Goal: Contribute content: Contribute content

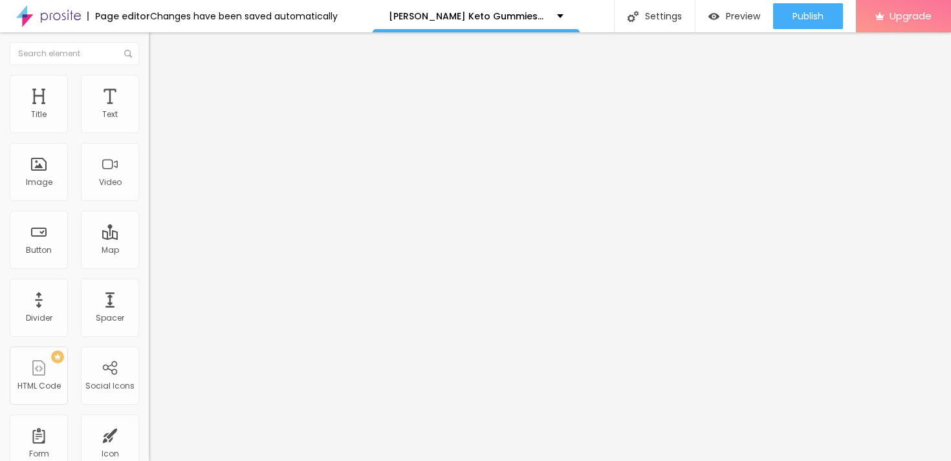
click at [149, 111] on span "Change image" at bounding box center [183, 105] width 69 height 11
click at [149, 265] on input "https://" at bounding box center [226, 258] width 155 height 13
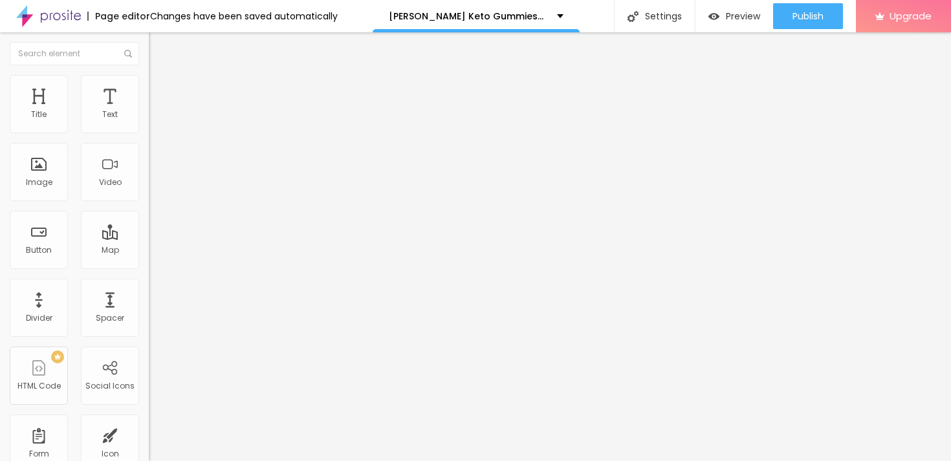
paste input "[DOMAIN_NAME][URL]"
type input "[URL][DOMAIN_NAME]"
click at [149, 83] on img at bounding box center [155, 81] width 12 height 12
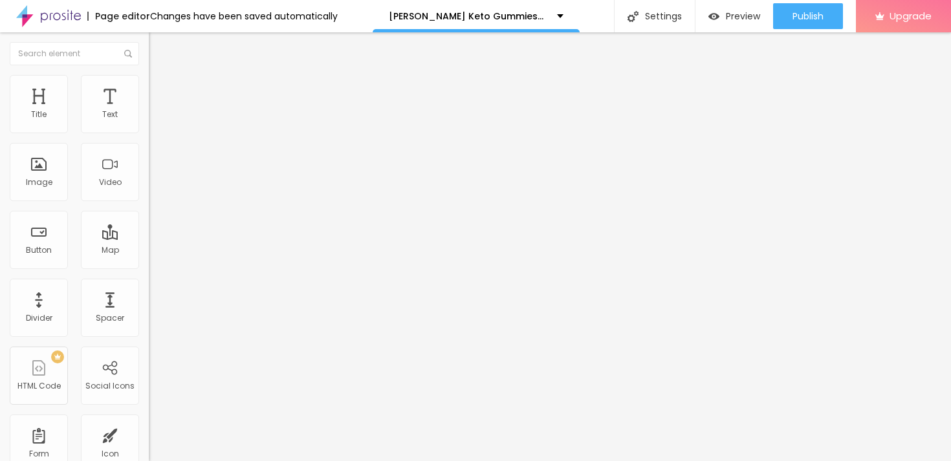
type input "55"
click at [149, 133] on input "range" at bounding box center [190, 127] width 83 height 10
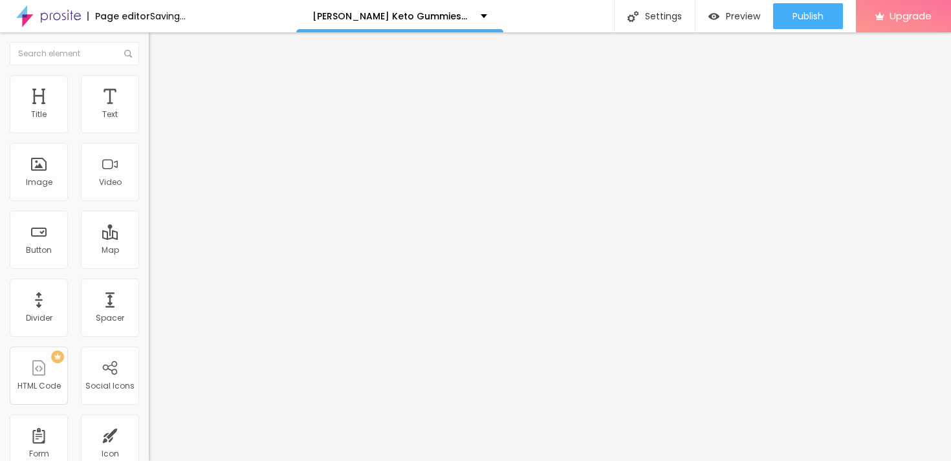
type input "75"
type input "85"
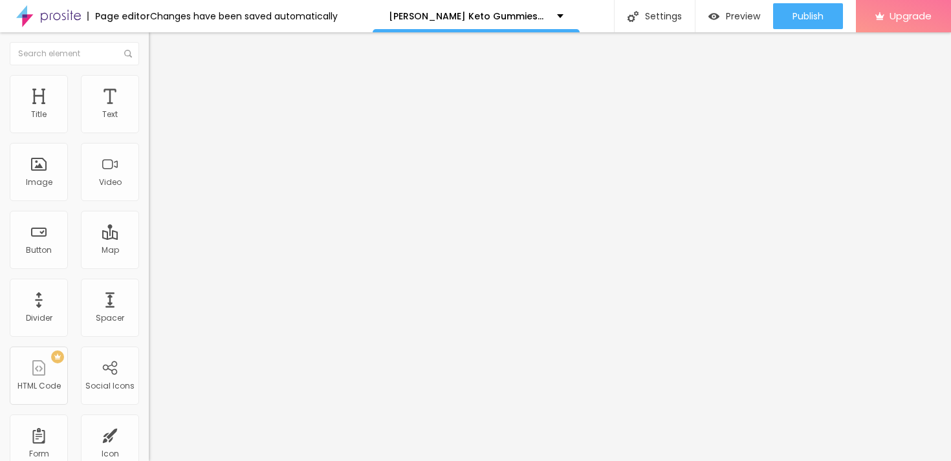
type input "80"
type input "75"
drag, startPoint x: 76, startPoint y: 136, endPoint x: 103, endPoint y: 137, distance: 27.8
type input "75"
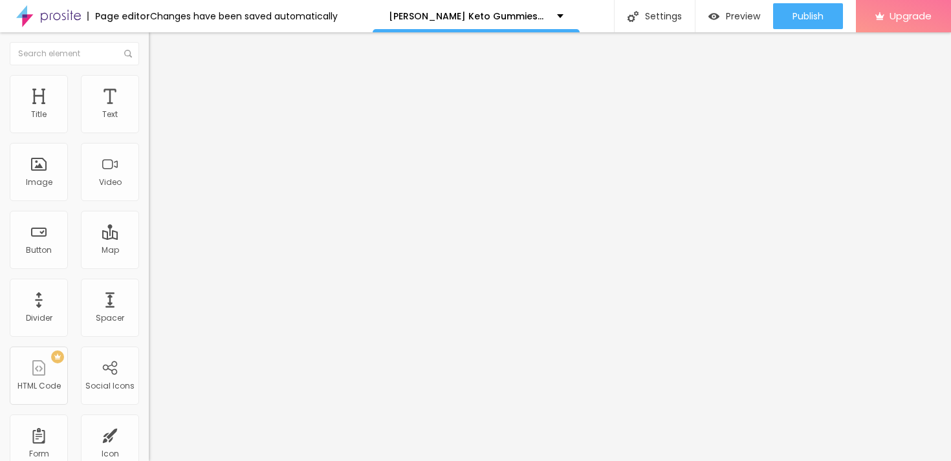
click at [149, 133] on input "range" at bounding box center [190, 127] width 83 height 10
click at [154, 188] on icon "button" at bounding box center [158, 184] width 8 height 8
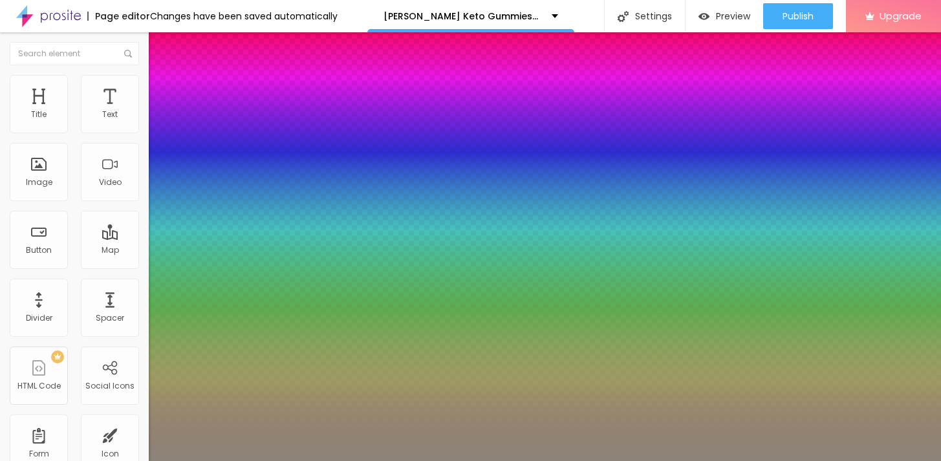
type input "1"
type input "0.5"
type input "52"
type input "1"
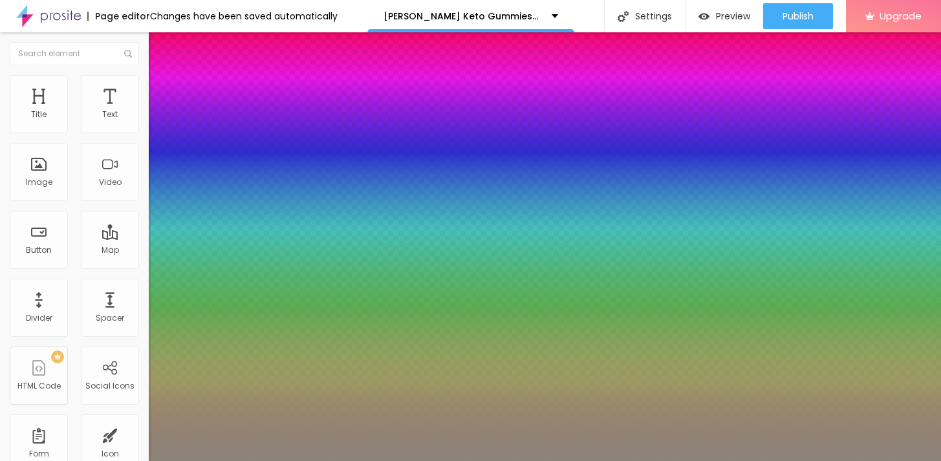
type input "0.5"
type input "54"
type input "1"
type input "0.5"
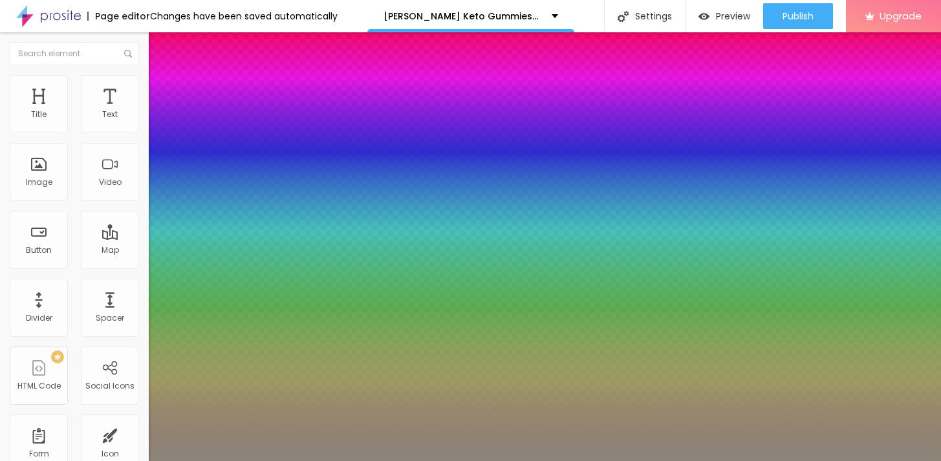
type input "55"
type input "1"
type input "0.5"
type input "56"
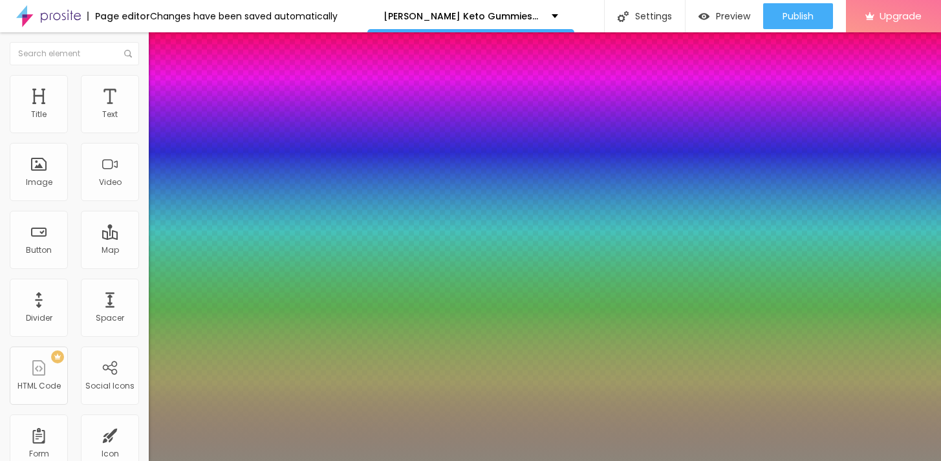
type input "56"
type input "1"
type input "0.5"
type input "57"
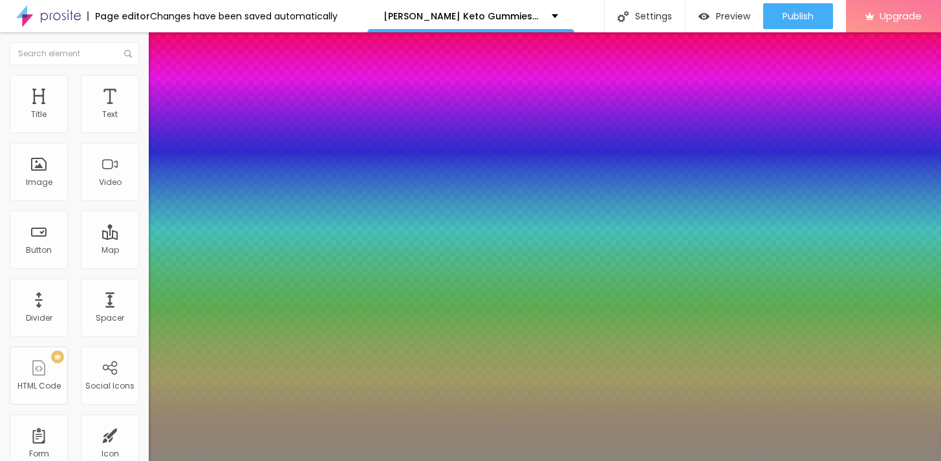
type input "1"
type input "0.5"
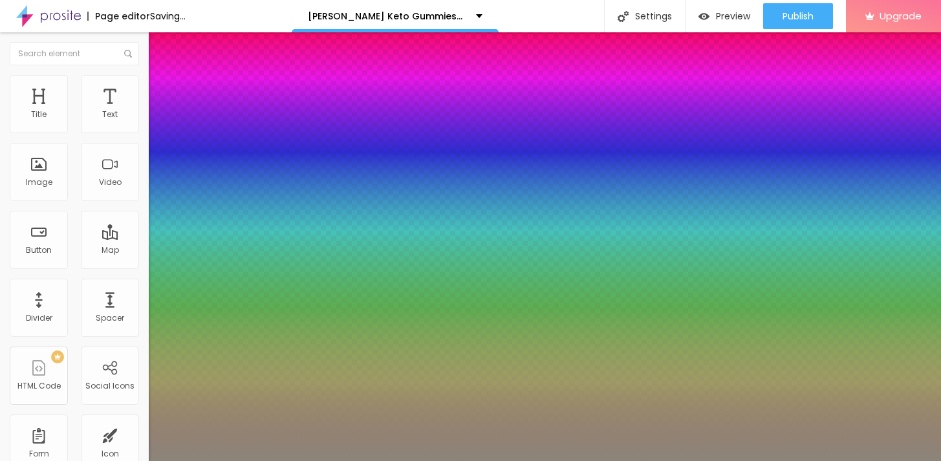
type input "58"
type input "1"
type input "0.5"
type input "59"
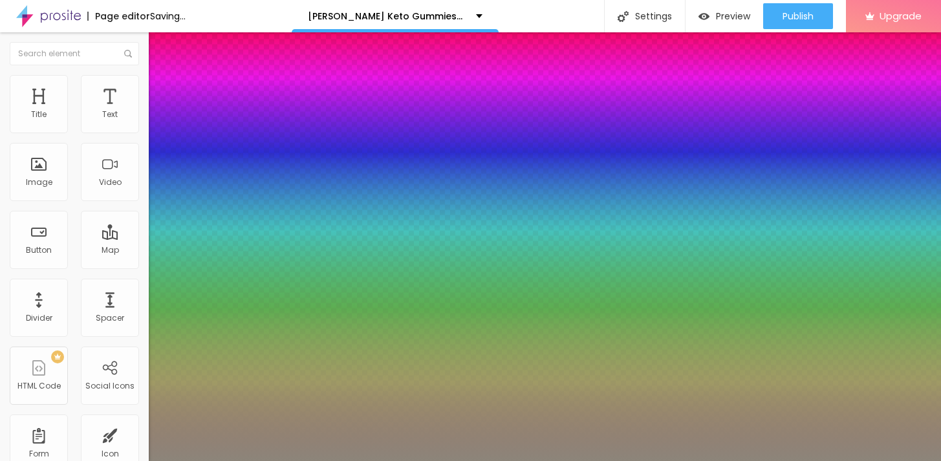
type input "59"
type input "1"
type input "0.5"
type input "60"
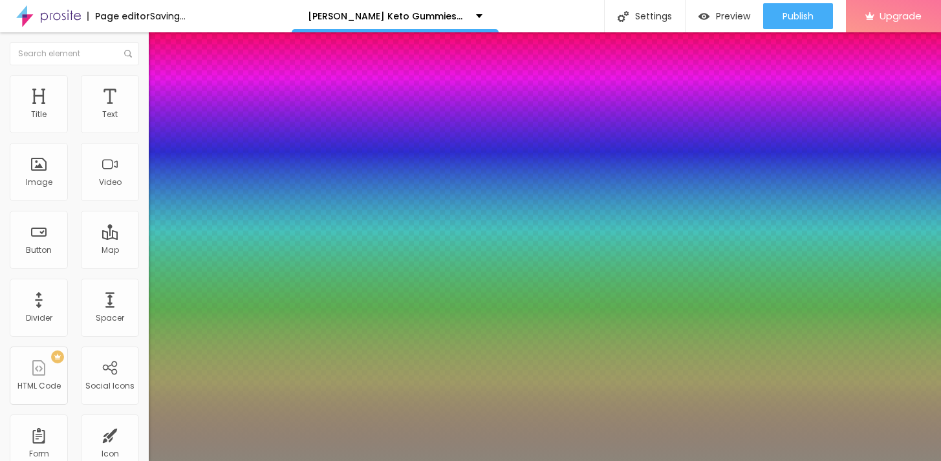
type input "1"
type input "0.5"
type input "61"
type input "1"
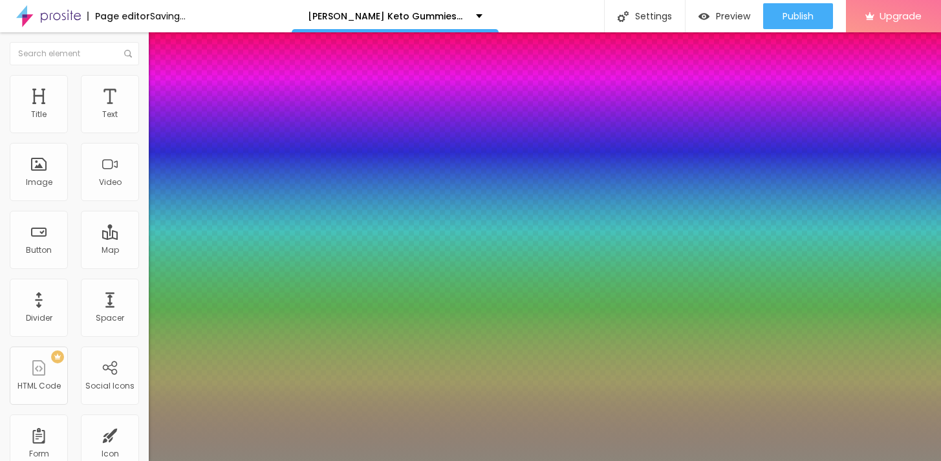
type input "0.5"
type input "62"
type input "1"
type input "0.5"
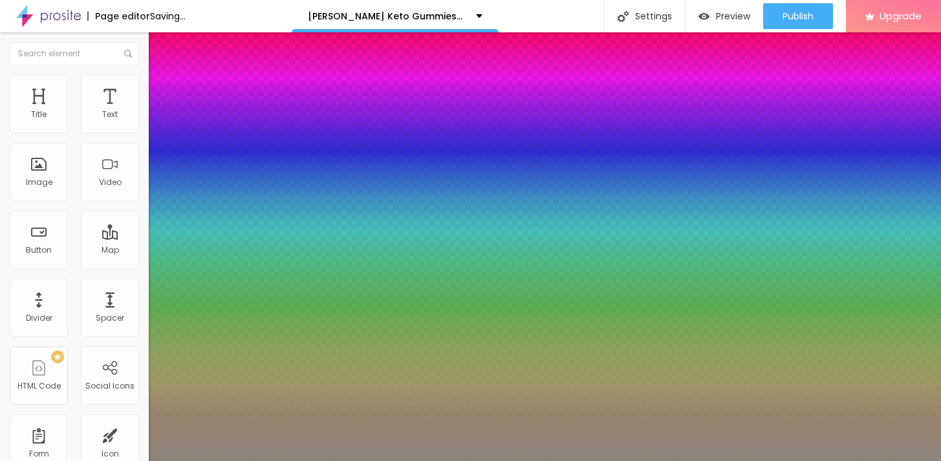
type input "63"
type input "1"
type input "0.5"
type input "64"
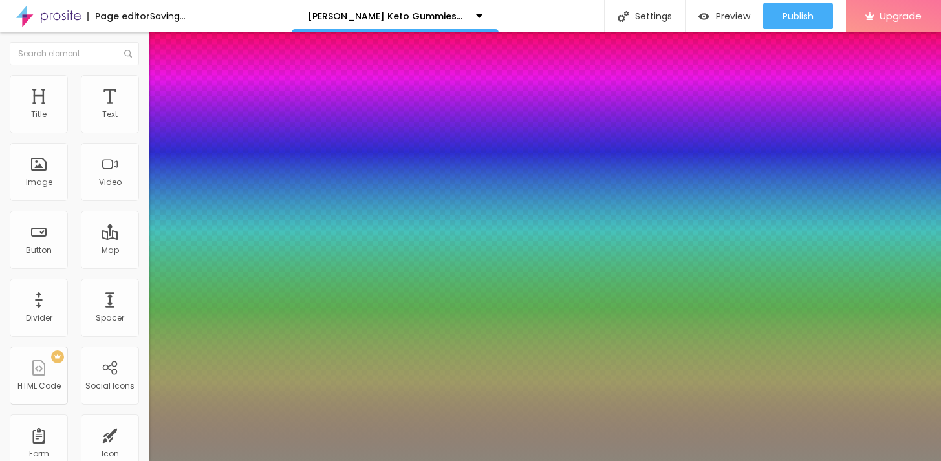
type input "64"
type input "1"
type input "0.5"
type input "1"
type input "0.5"
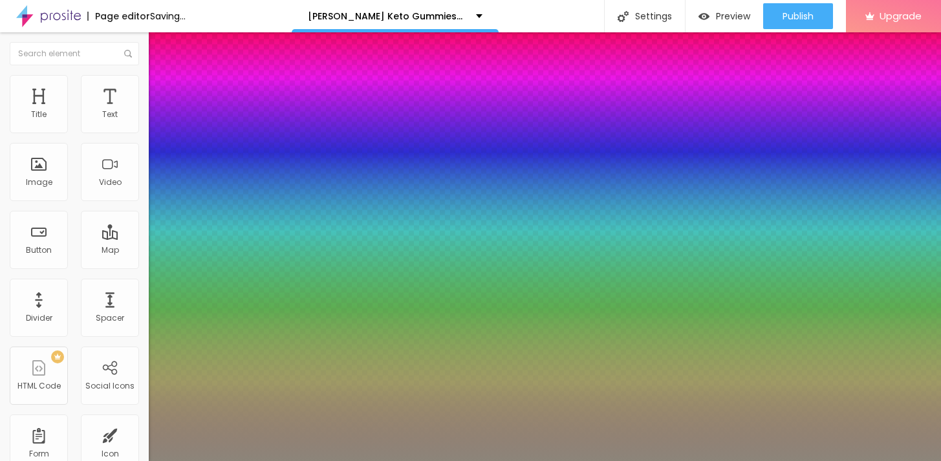
type input "65"
type input "1"
type input "0.5"
type input "66"
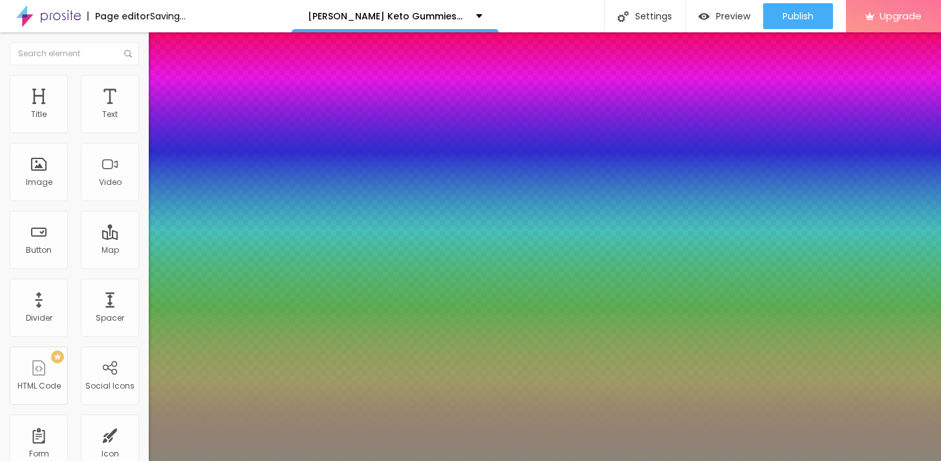
type input "66"
type input "1"
type input "0.5"
type input "67"
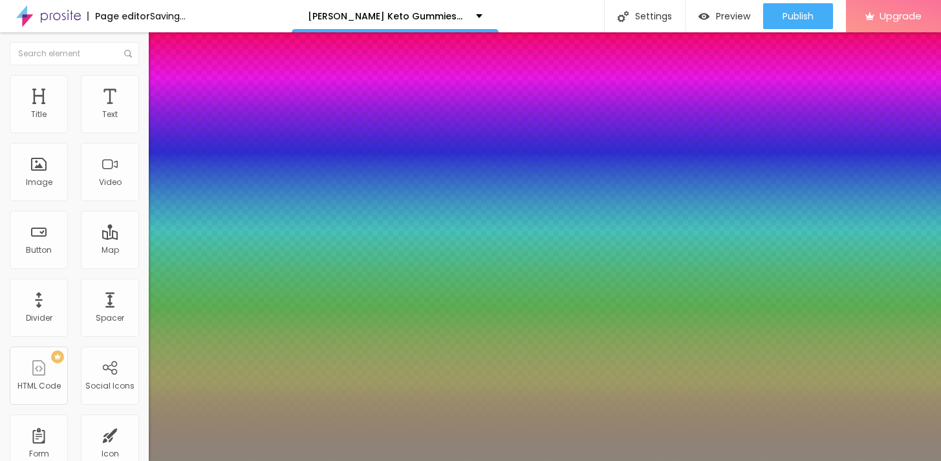
type input "1"
type input "0.5"
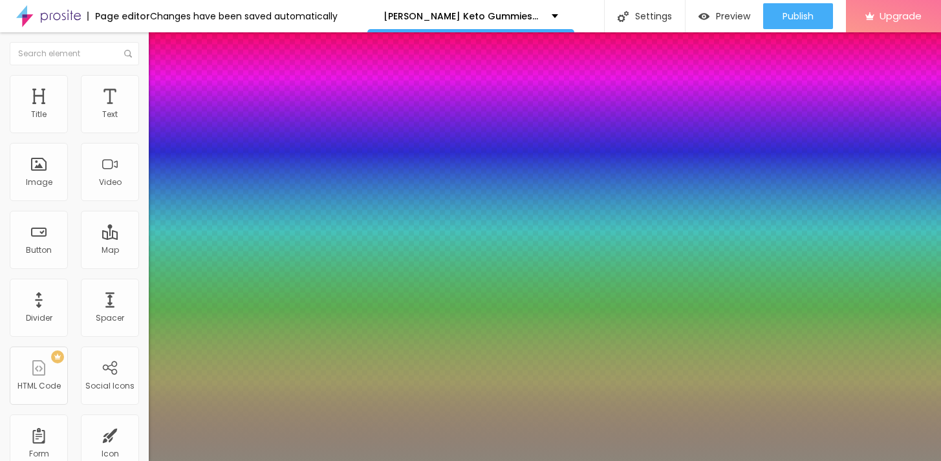
type input "68"
type input "1"
type input "0.5"
type input "69"
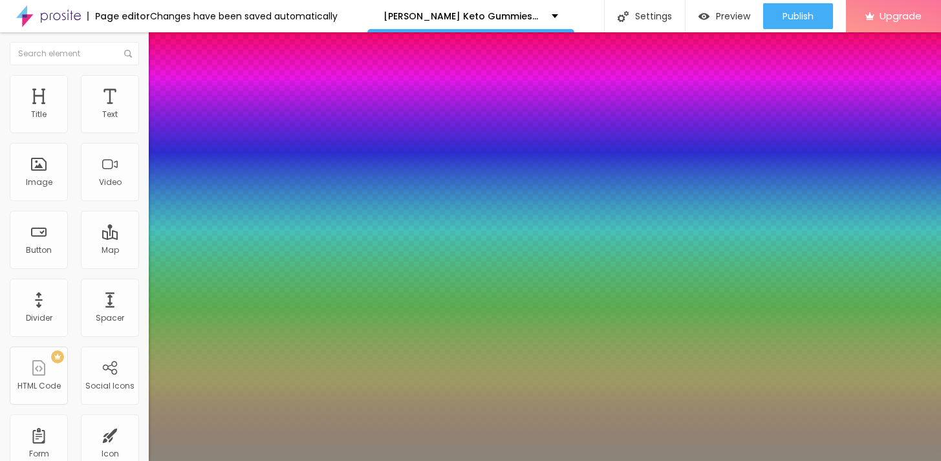
type input "69"
type input "1"
type input "0.5"
type input "70"
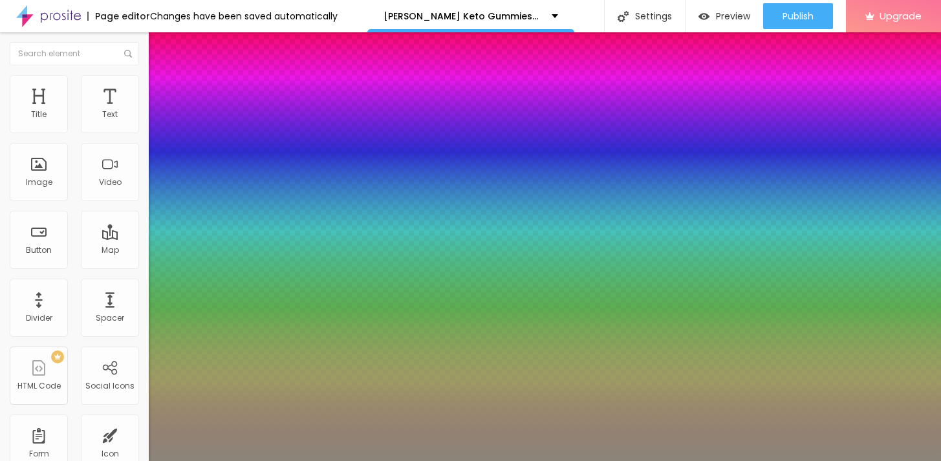
type input "1"
type input "0.5"
type input "71"
type input "1"
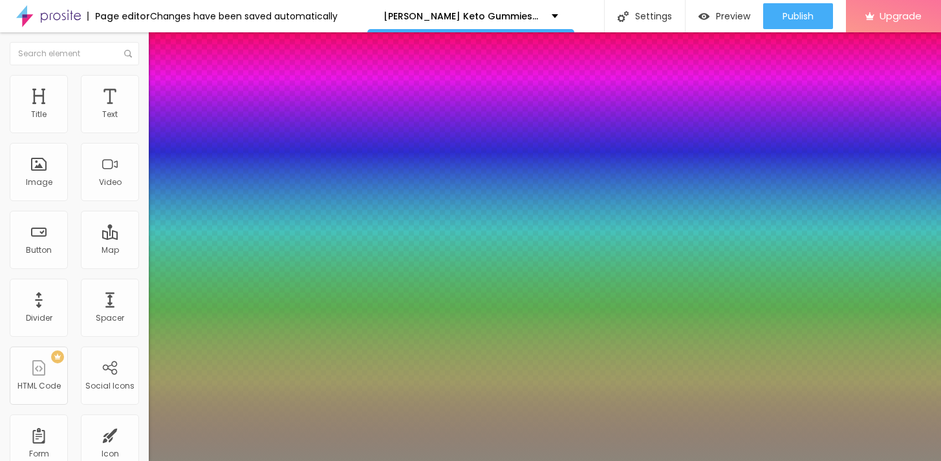
type input "0.5"
type input "72"
type input "1"
type input "0.5"
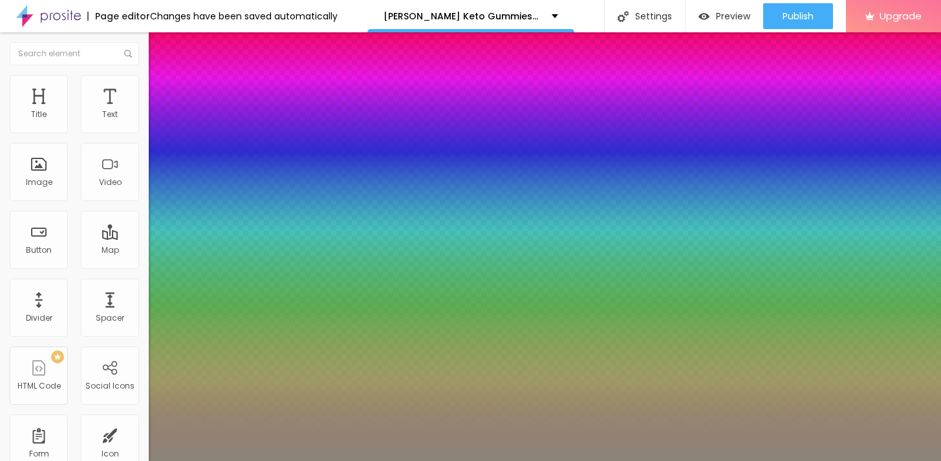
type input "73"
type input "1"
type input "0.5"
type input "74"
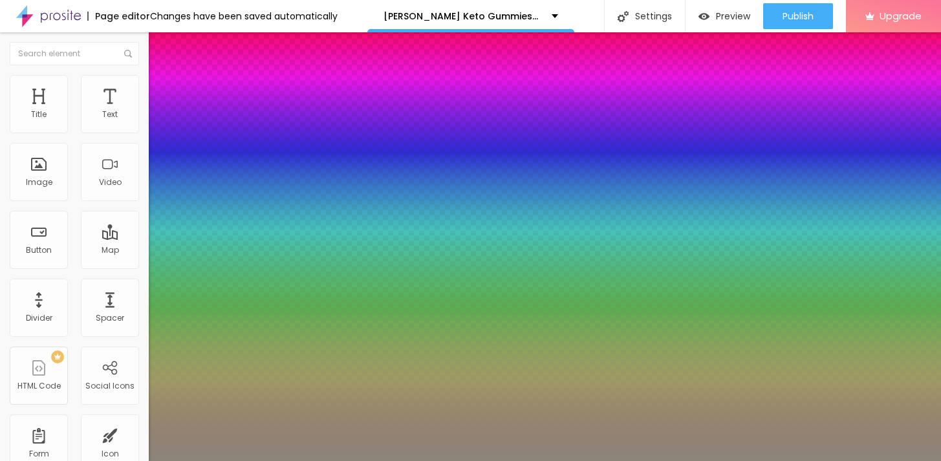
type input "74"
type input "1"
type input "0.5"
type input "75"
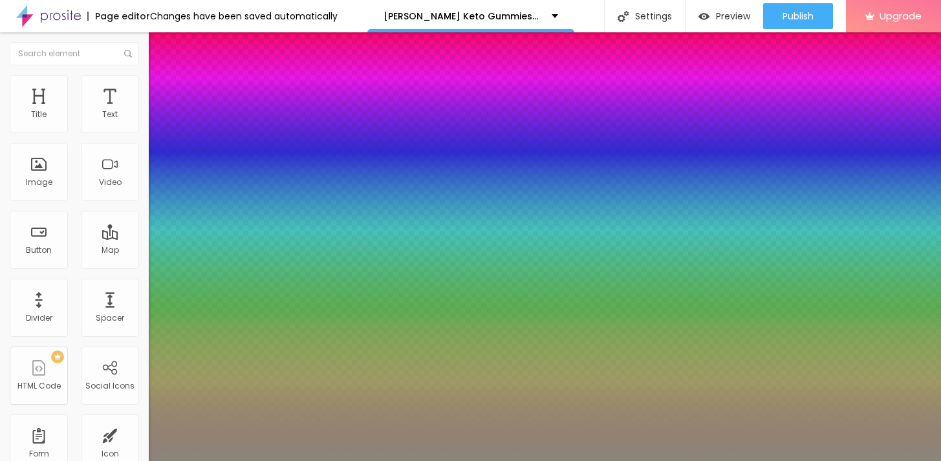
type input "1"
type input "0.5"
type input "76"
type input "1"
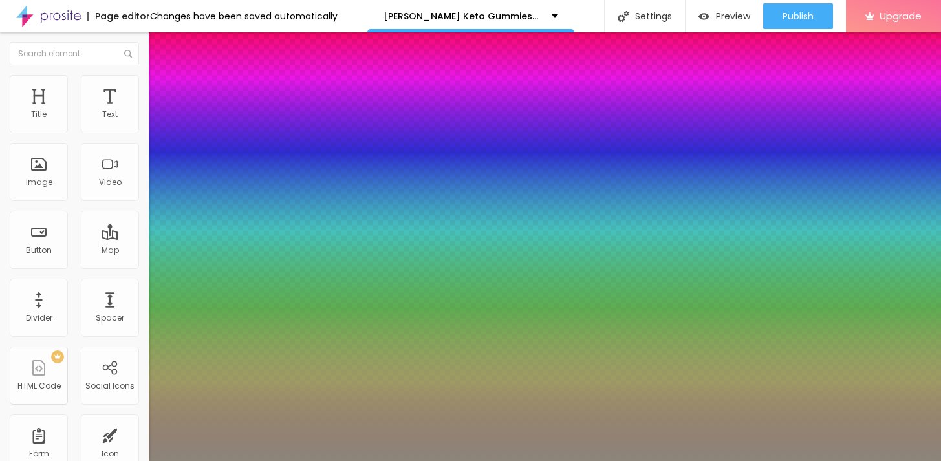
type input "0.5"
type input "77"
type input "1"
type input "0.5"
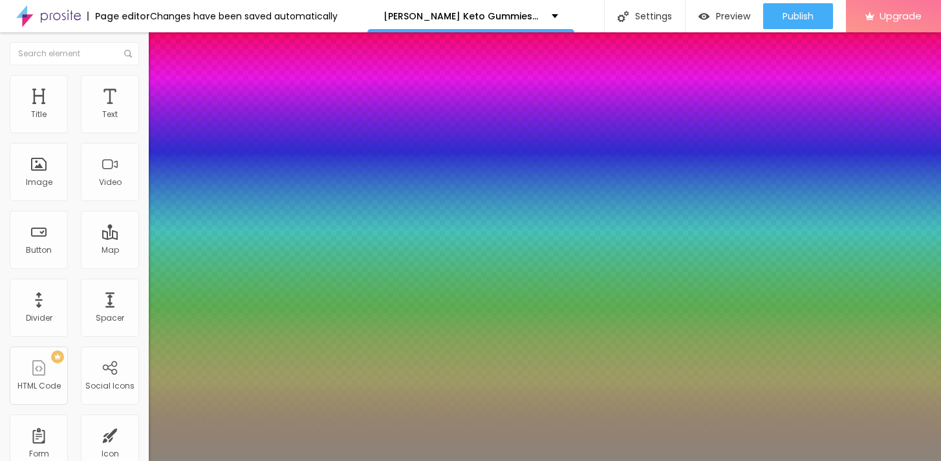
type input "78"
type input "1"
type input "0.5"
type input "79"
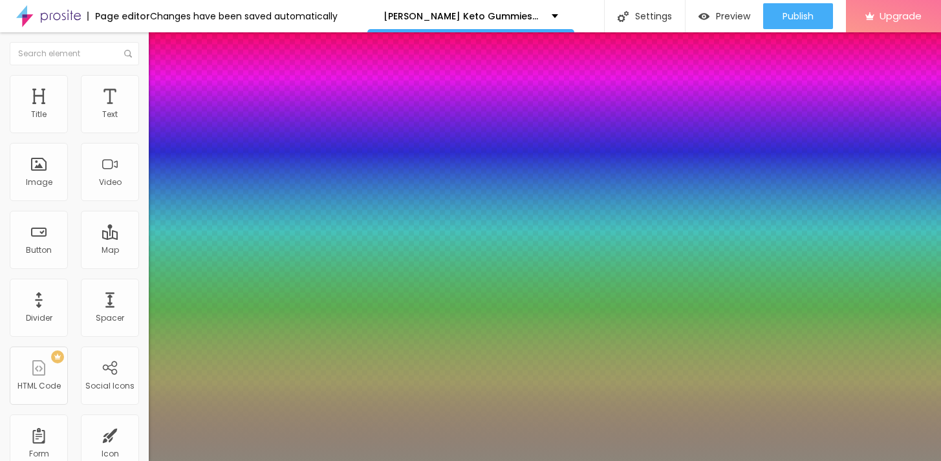
type input "79"
type input "1"
type input "0.5"
type input "80"
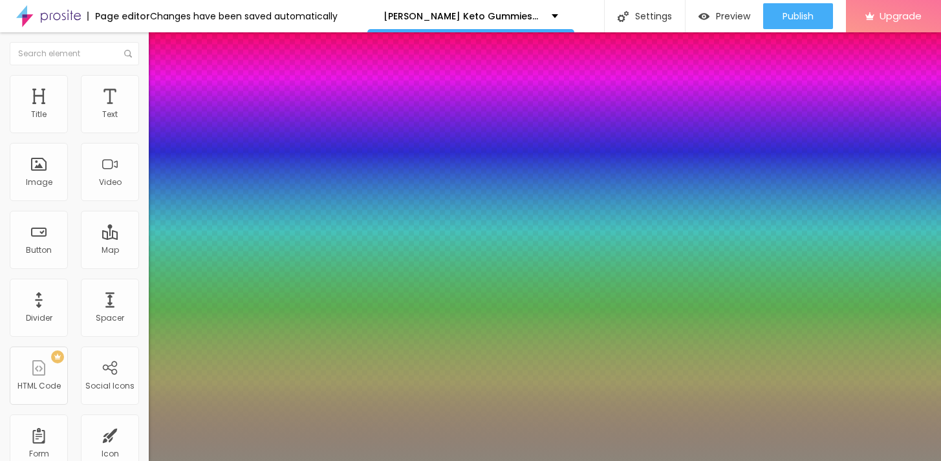
type input "1"
type input "0.5"
type input "81"
type input "1"
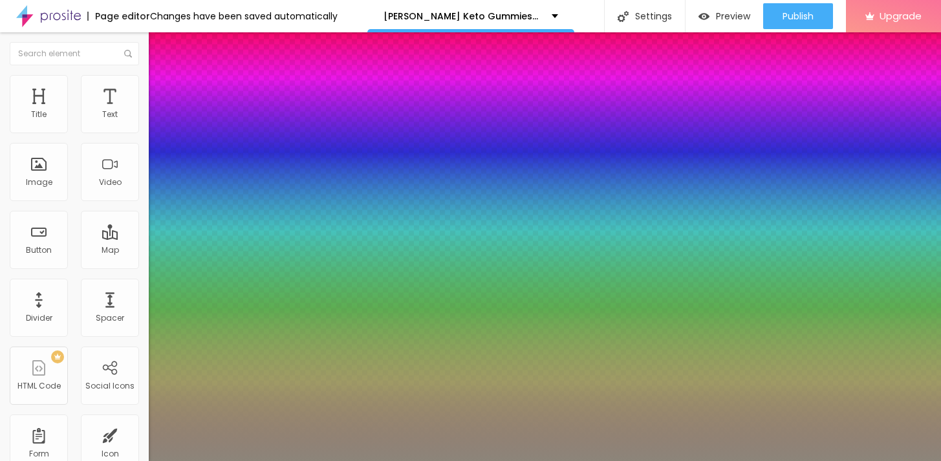
type input "0.5"
type input "82"
type input "1"
type input "0.5"
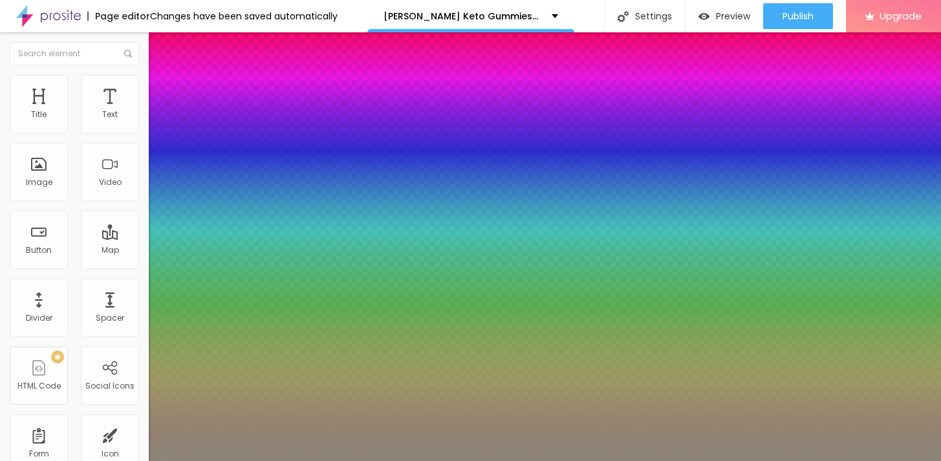
type input "83"
type input "1"
type input "0.5"
type input "84"
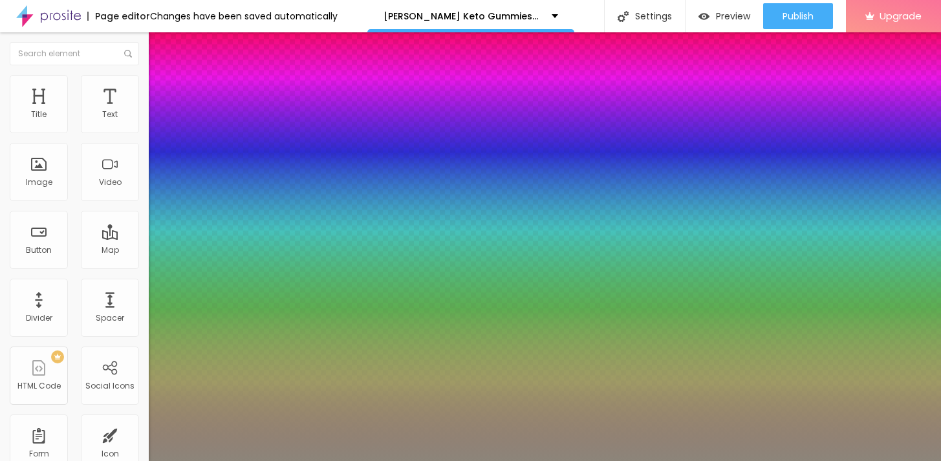
type input "84"
type input "1"
type input "0.5"
type input "85"
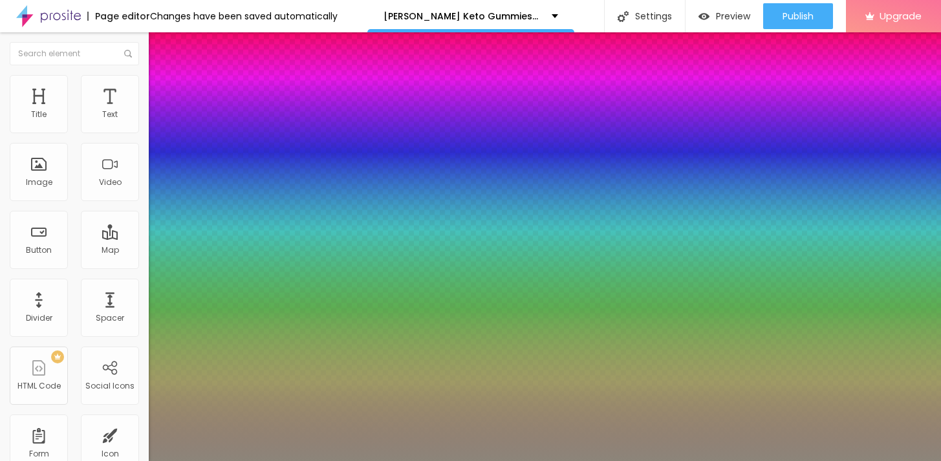
type input "1"
type input "0.5"
type input "86"
type input "1"
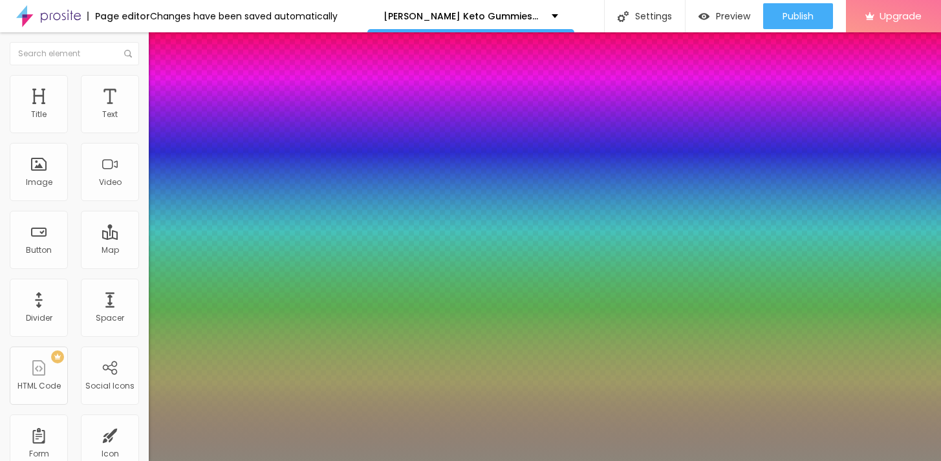
type input "0.5"
type input "1"
type input "0.5"
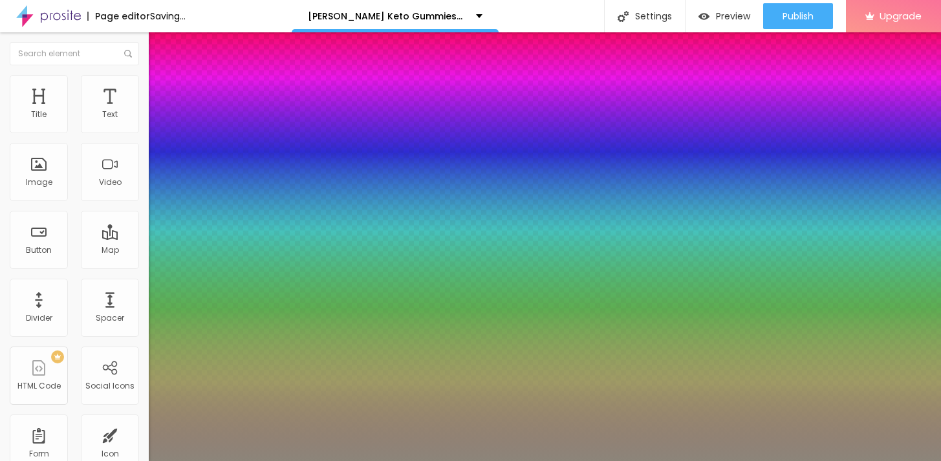
type input "87"
type input "1"
type input "0.5"
type input "88"
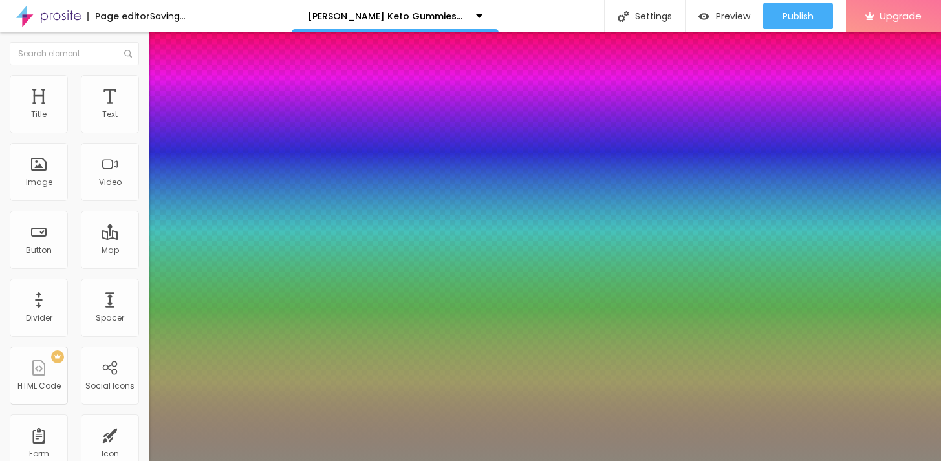
type input "88"
type input "1"
type input "0.5"
type input "89"
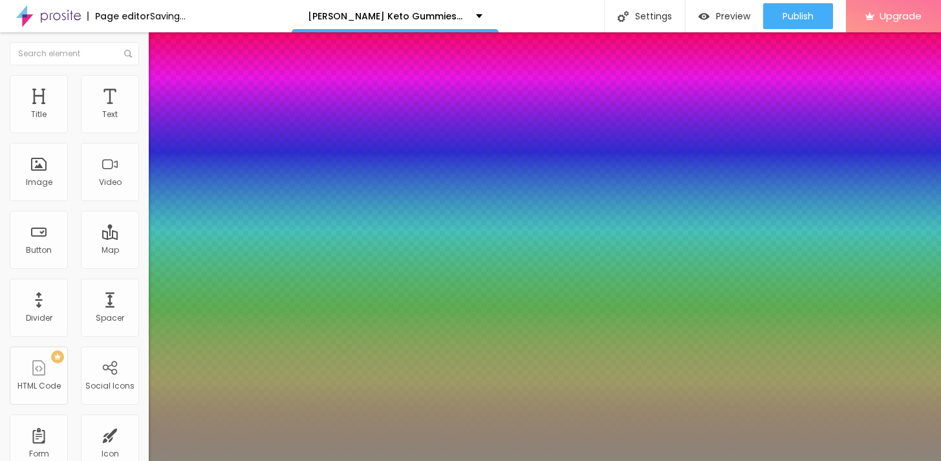
type input "1"
type input "0.5"
type input "1"
type input "0.5"
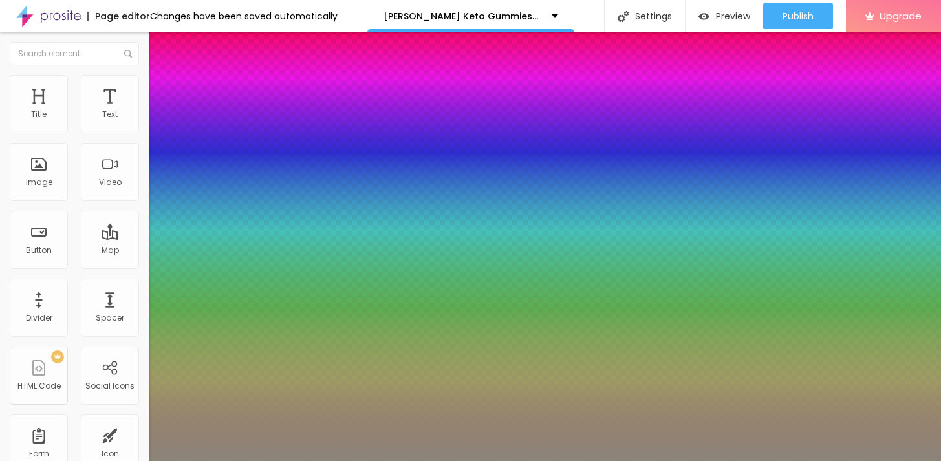
type input "88"
type input "1"
type input "0.5"
type input "87"
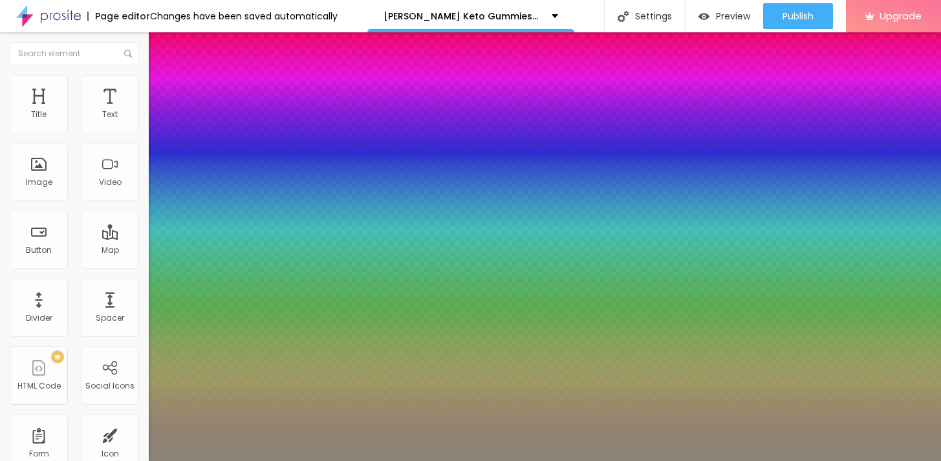
type input "87"
type input "1"
type input "0.5"
type input "86"
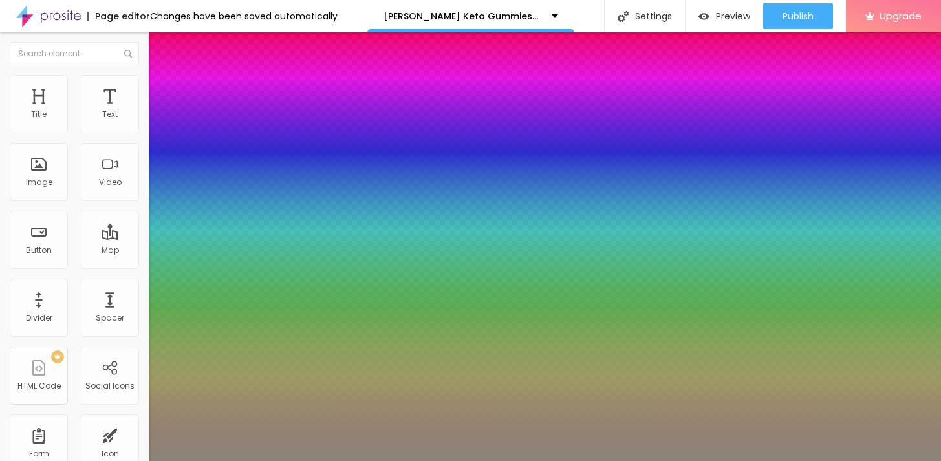
type input "1"
type input "0.5"
type input "85"
type input "1"
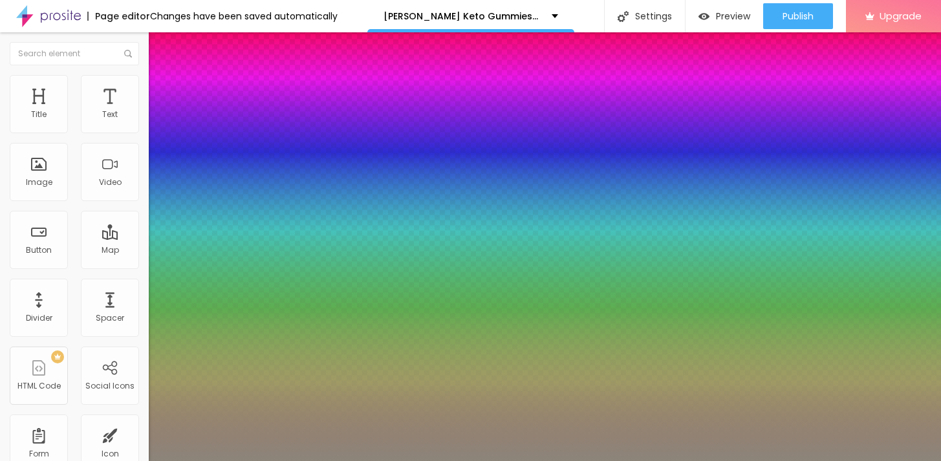
type input "0.5"
type input "84"
type input "1"
type input "0.5"
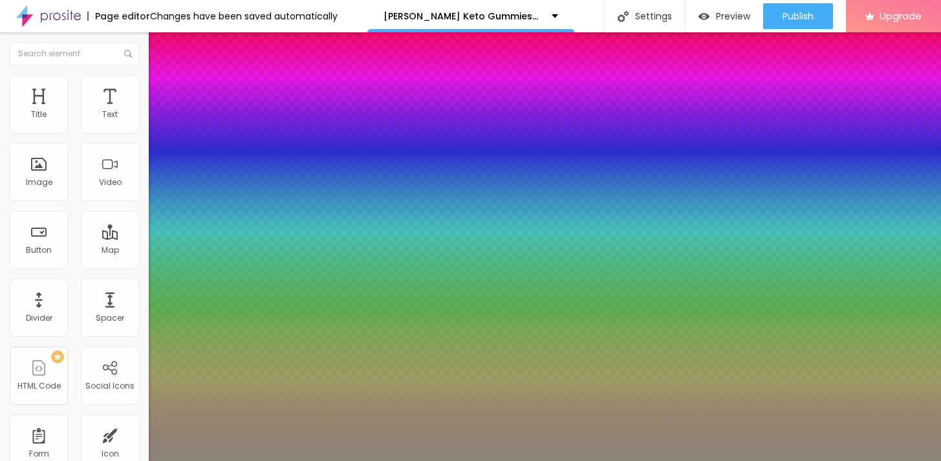
type input "83"
type input "1"
type input "0.5"
type input "82"
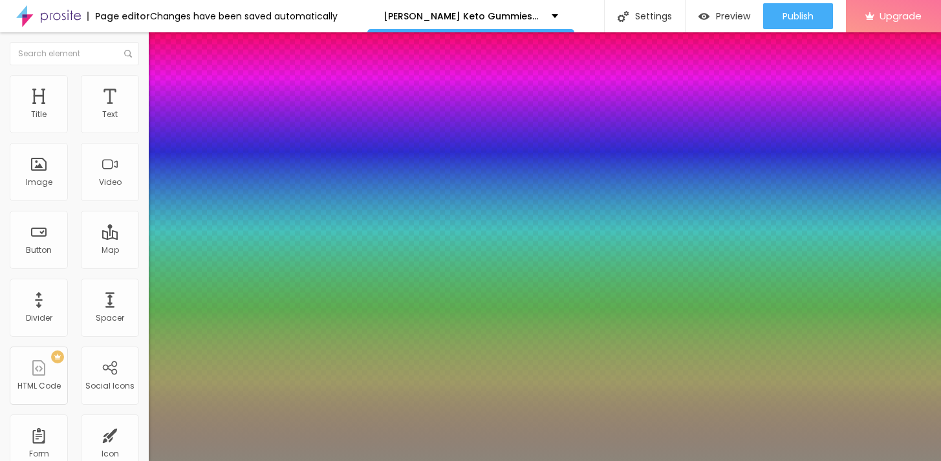
type input "82"
type input "1"
type input "0.5"
type input "81"
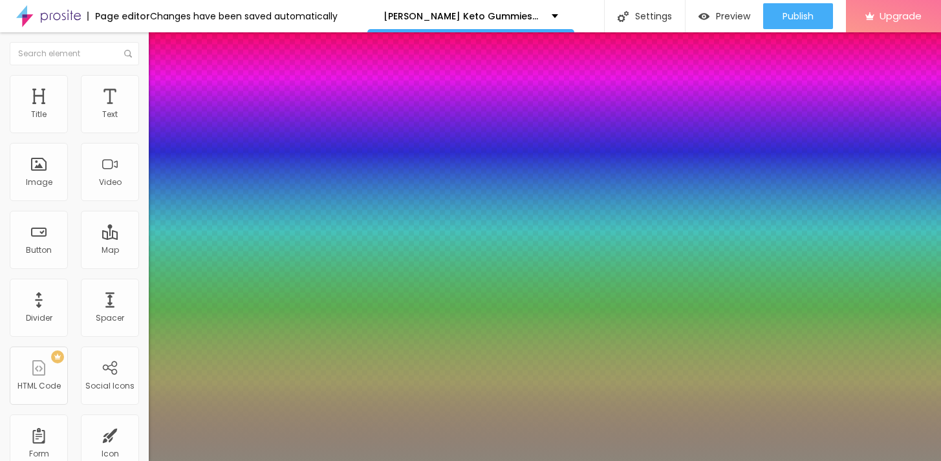
type input "1"
type input "0.5"
type input "82"
drag, startPoint x: 210, startPoint y: 362, endPoint x: 244, endPoint y: 365, distance: 33.7
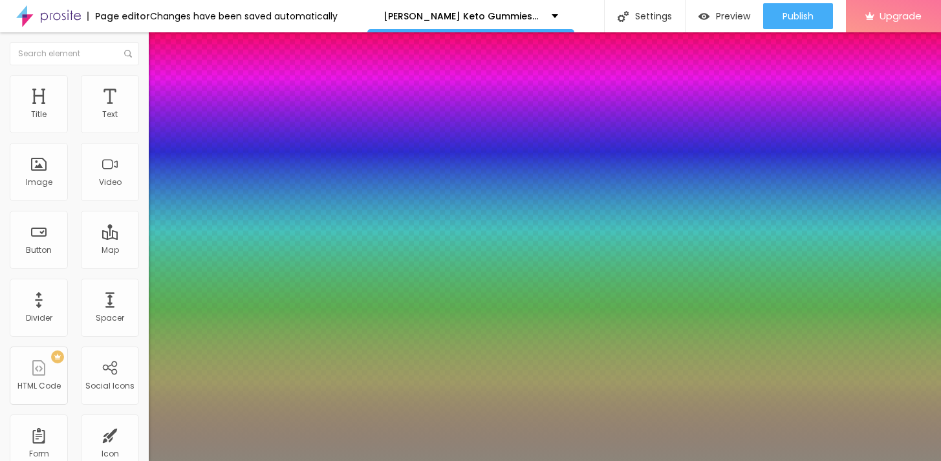
click at [553, 460] on div at bounding box center [470, 461] width 941 height 0
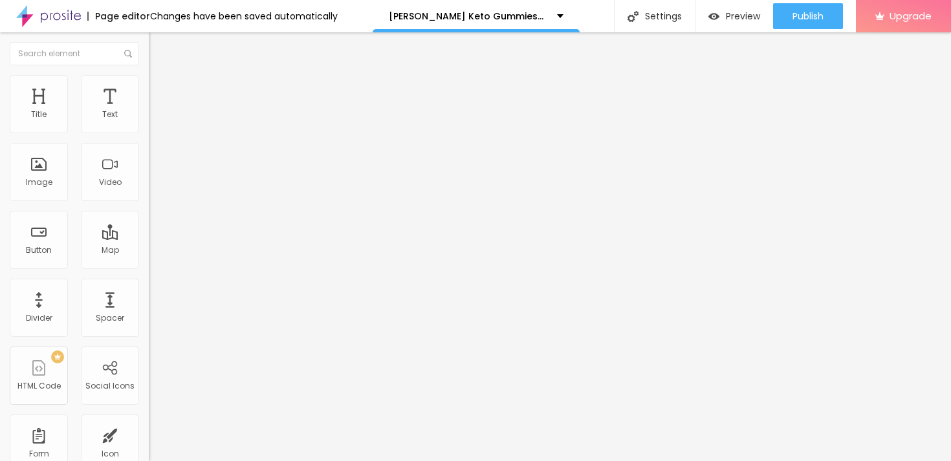
click at [158, 46] on div "Edit Coluna" at bounding box center [193, 47] width 71 height 10
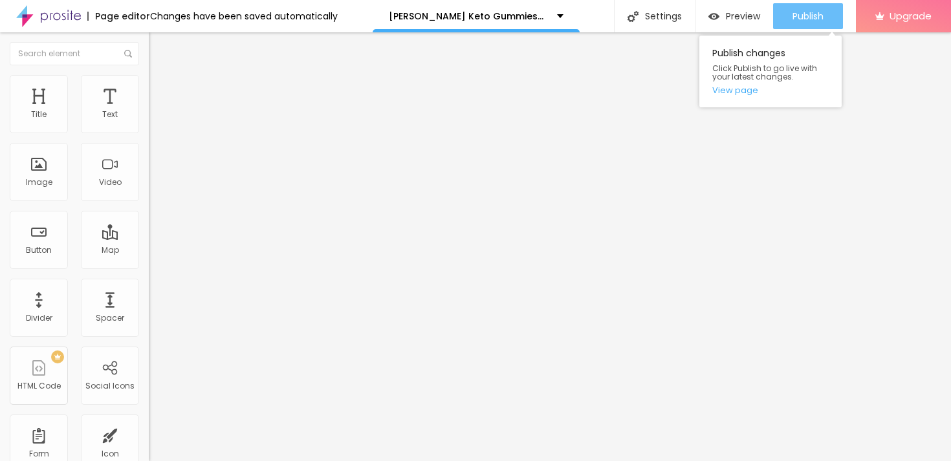
click at [796, 14] on span "Publish" at bounding box center [807, 16] width 31 height 10
click at [738, 92] on link "View page" at bounding box center [770, 90] width 116 height 8
